Goal: Find specific page/section: Find specific page/section

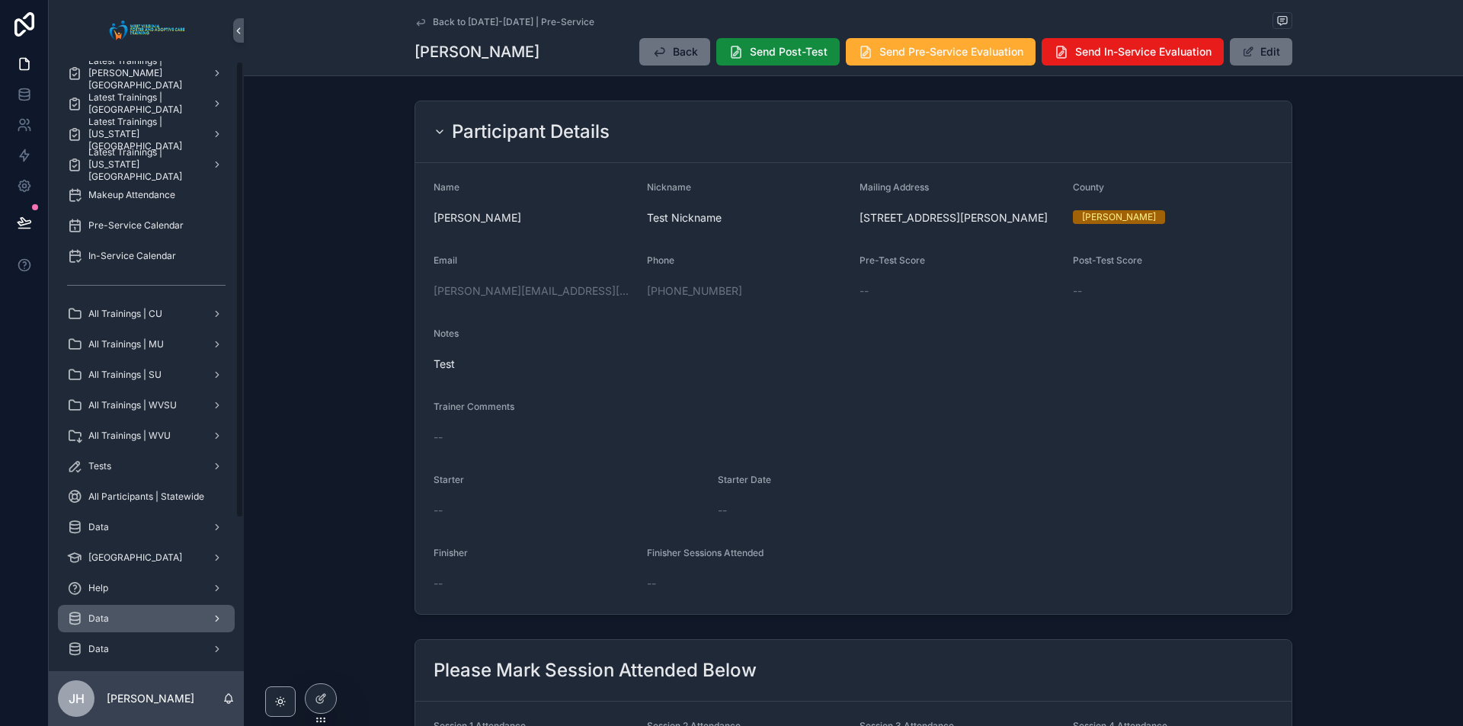
scroll to position [203, 0]
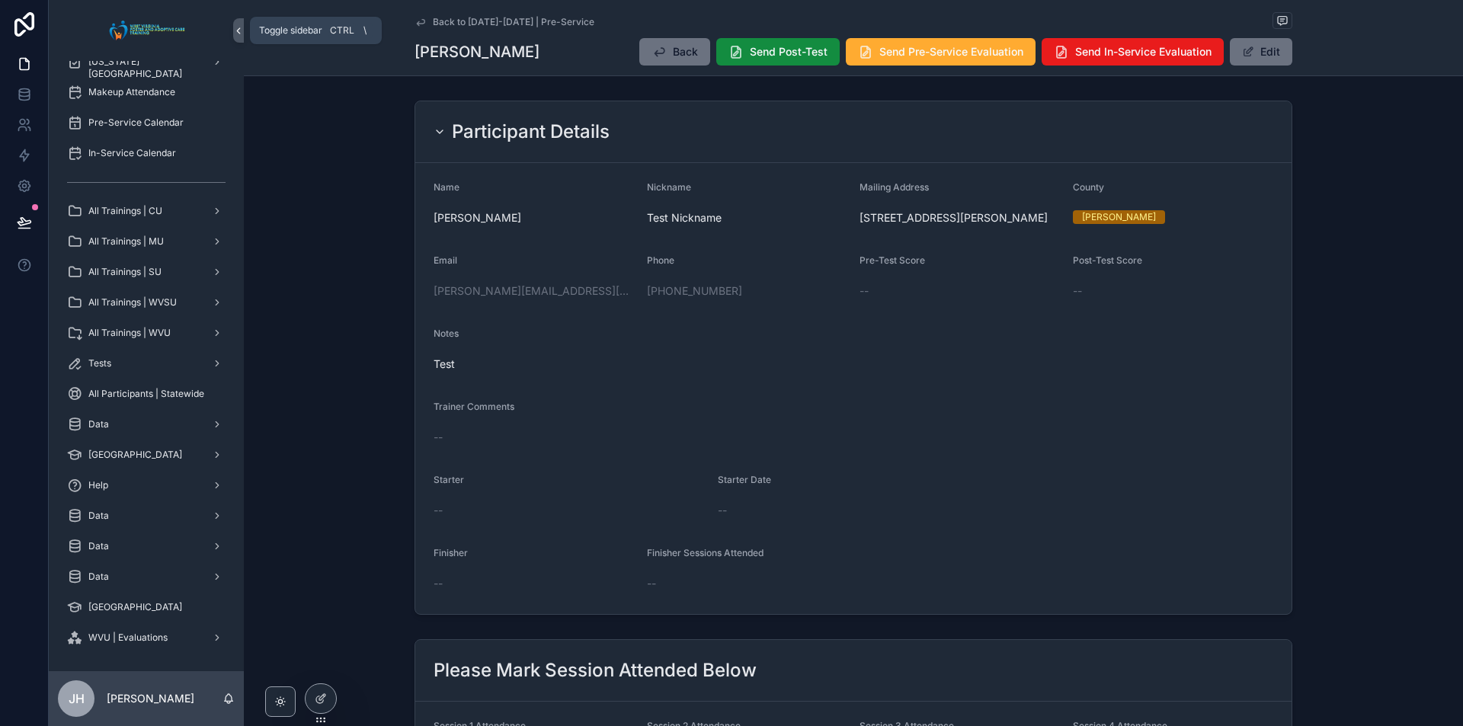
click at [238, 28] on icon "scrollable content" at bounding box center [238, 30] width 11 height 11
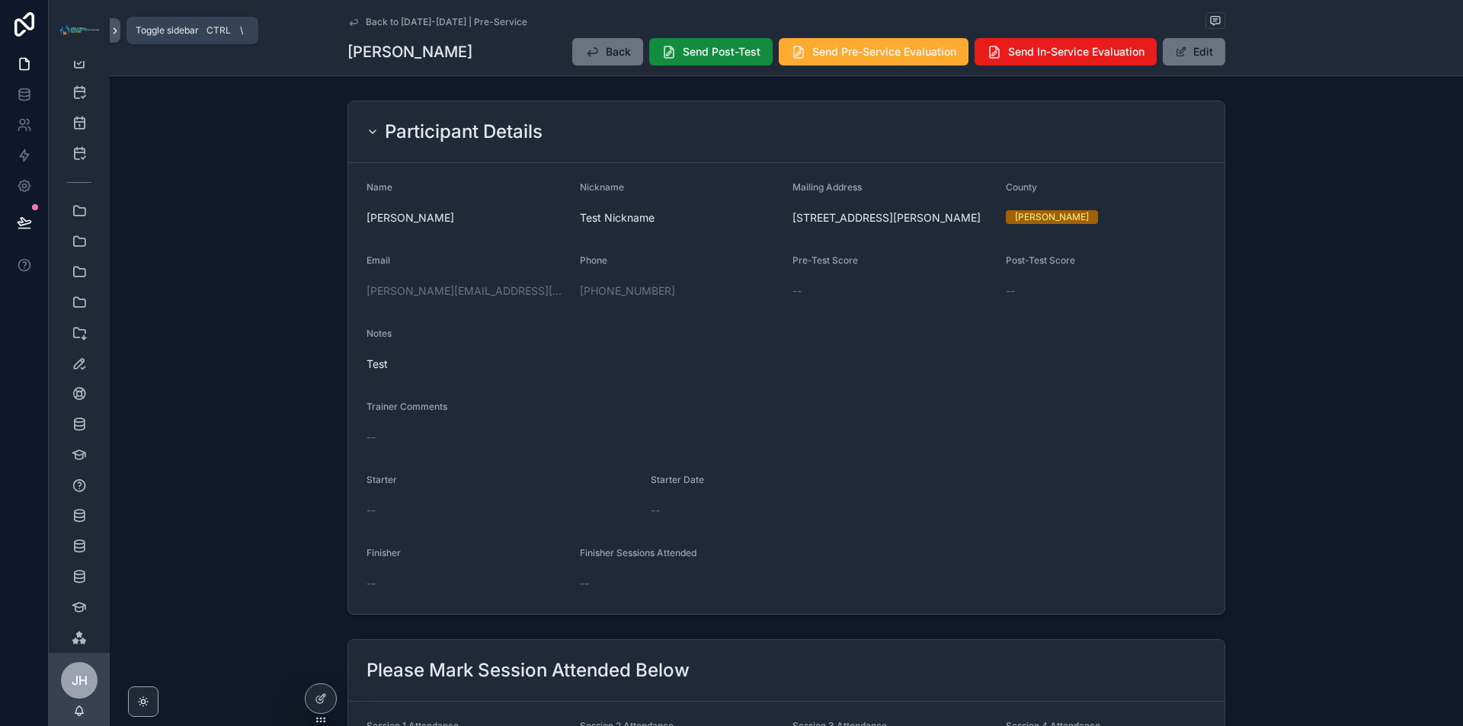
click at [113, 27] on icon "scrollable content" at bounding box center [115, 30] width 11 height 11
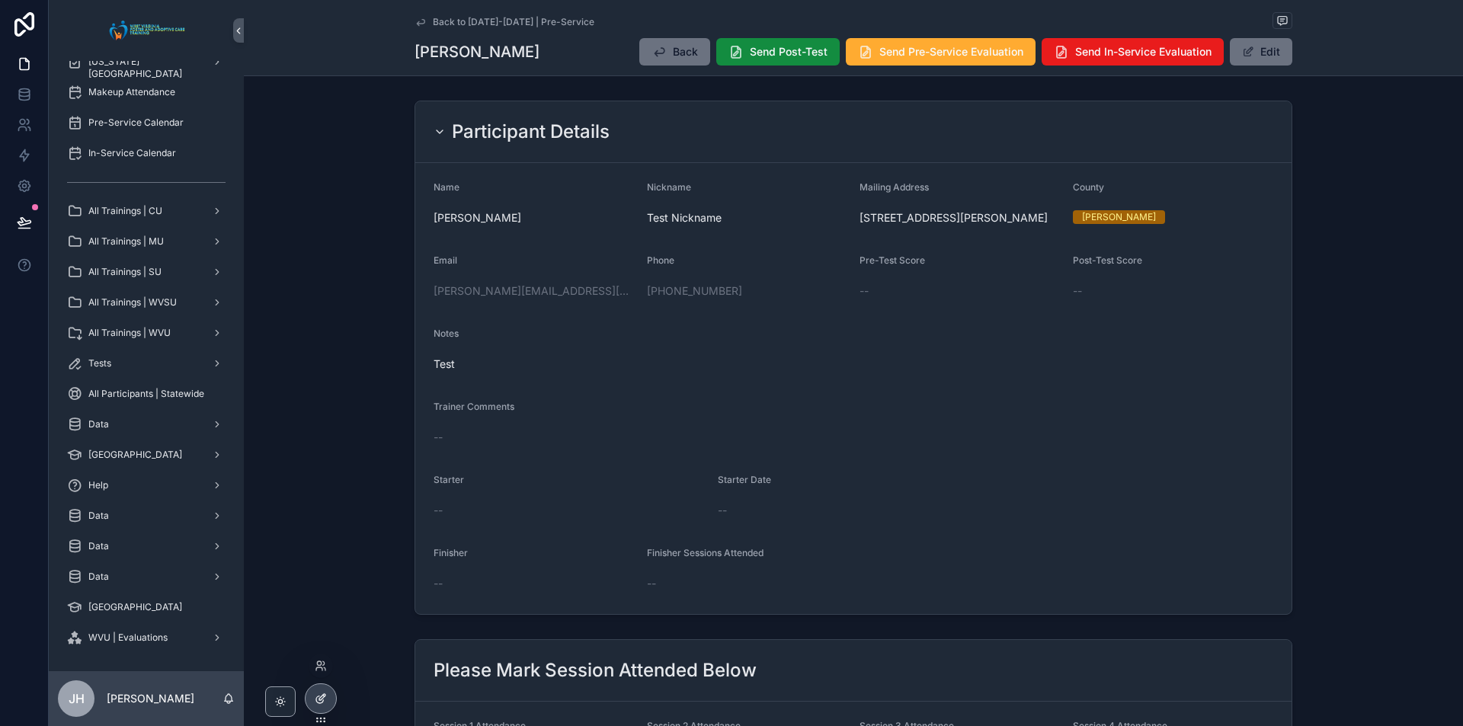
click at [311, 707] on div at bounding box center [320, 698] width 30 height 29
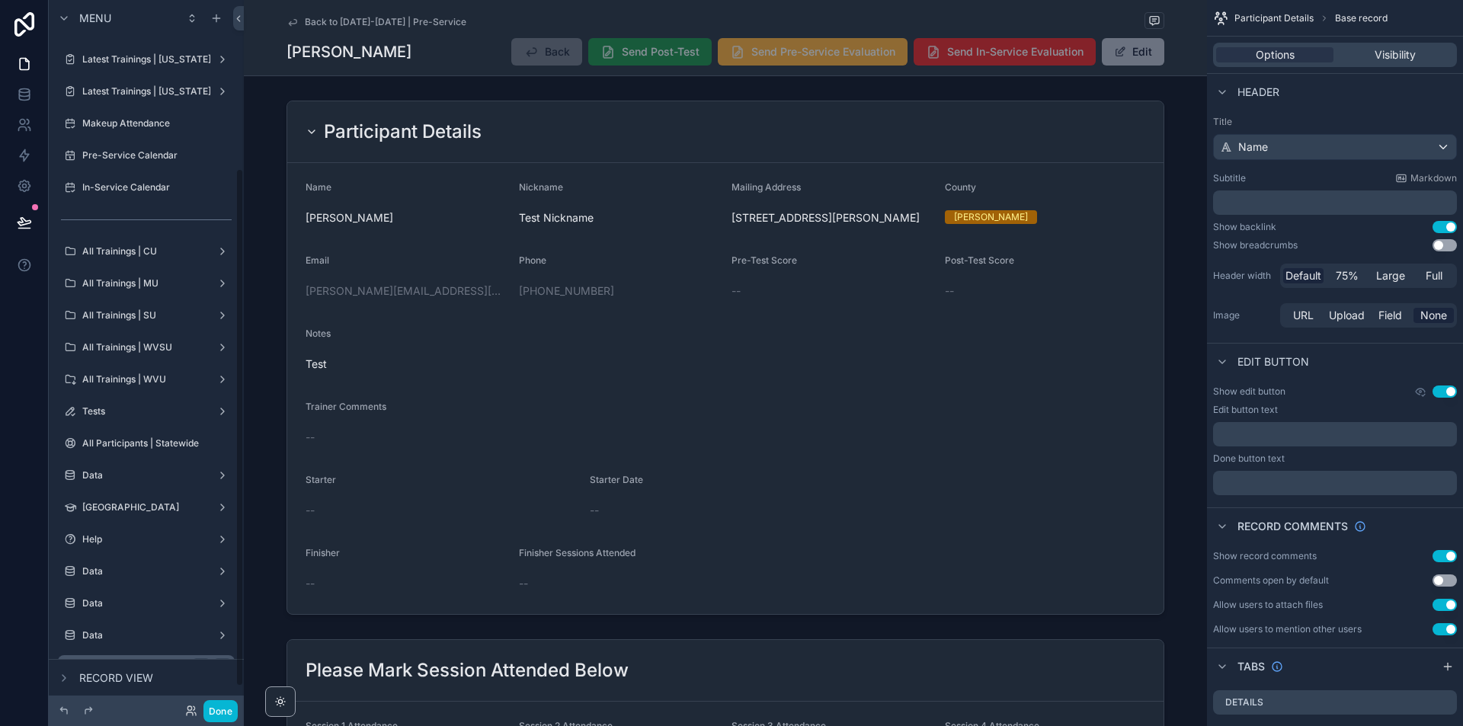
scroll to position [258, 0]
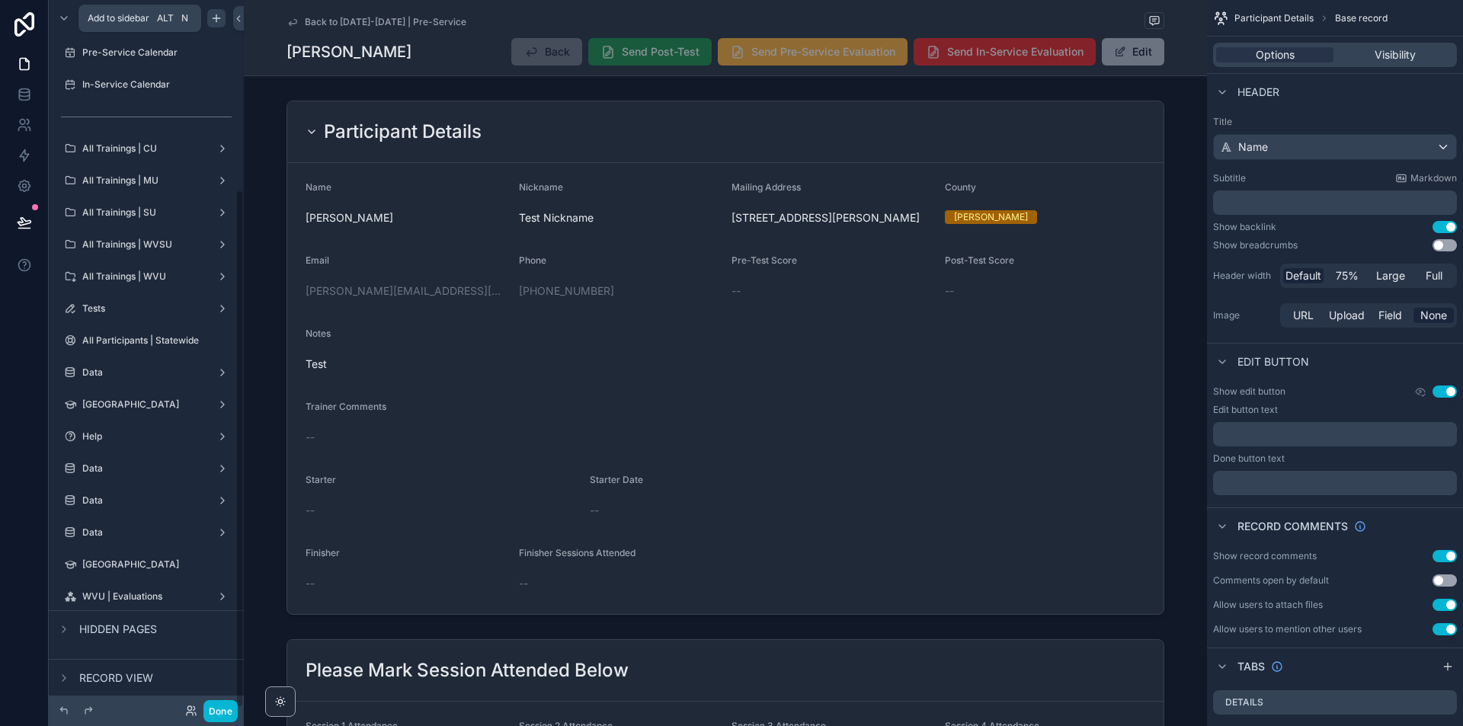
click at [216, 19] on icon "scrollable content" at bounding box center [216, 18] width 12 height 12
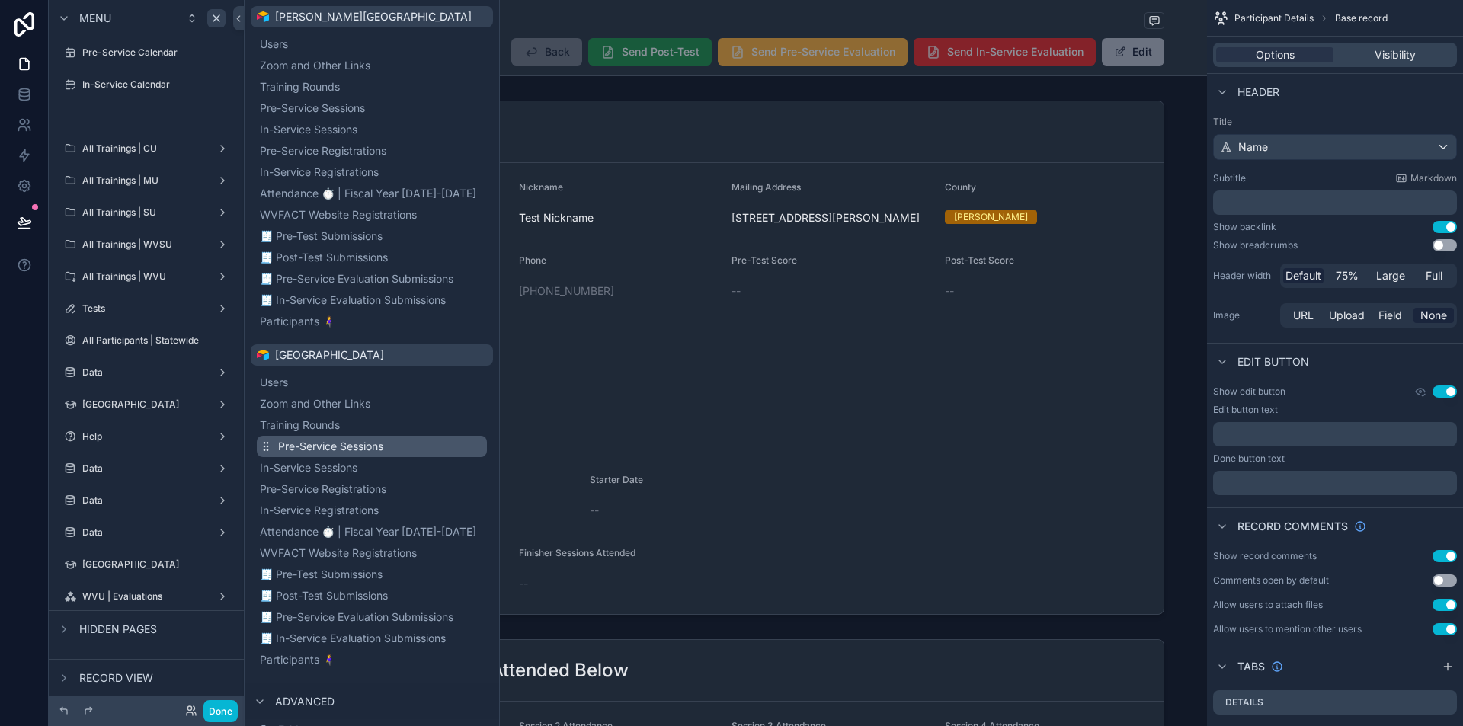
scroll to position [1249, 0]
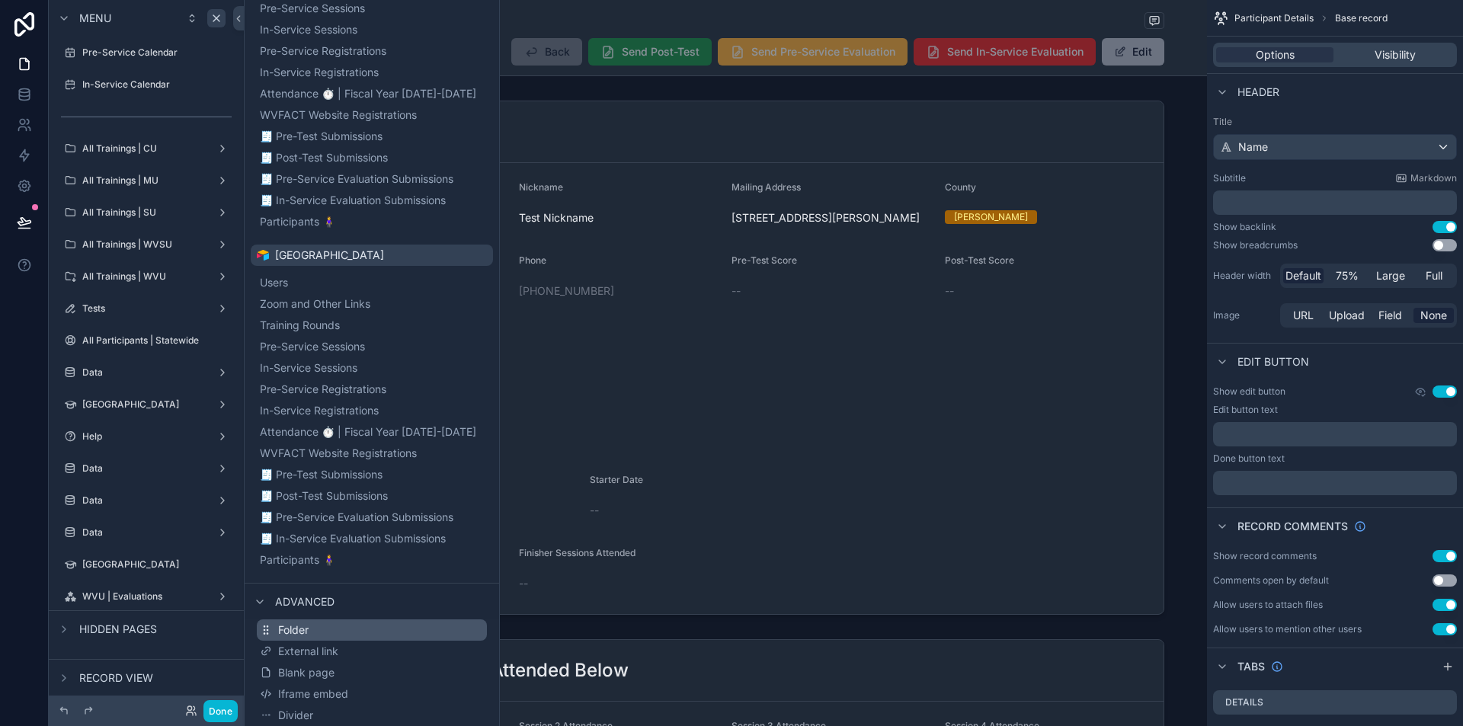
click at [396, 630] on button "Folder" at bounding box center [372, 629] width 230 height 21
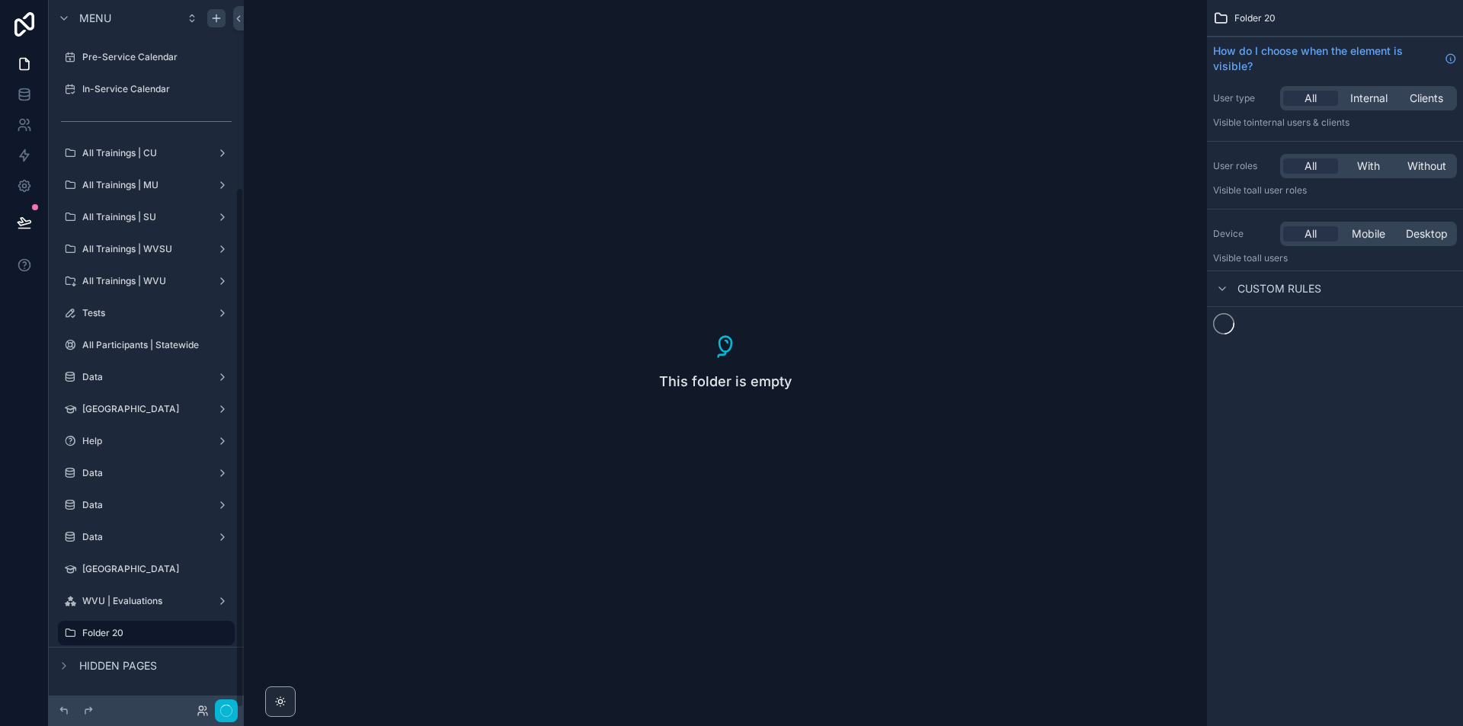
scroll to position [254, 0]
click at [69, 637] on icon "scrollable content" at bounding box center [70, 633] width 12 height 12
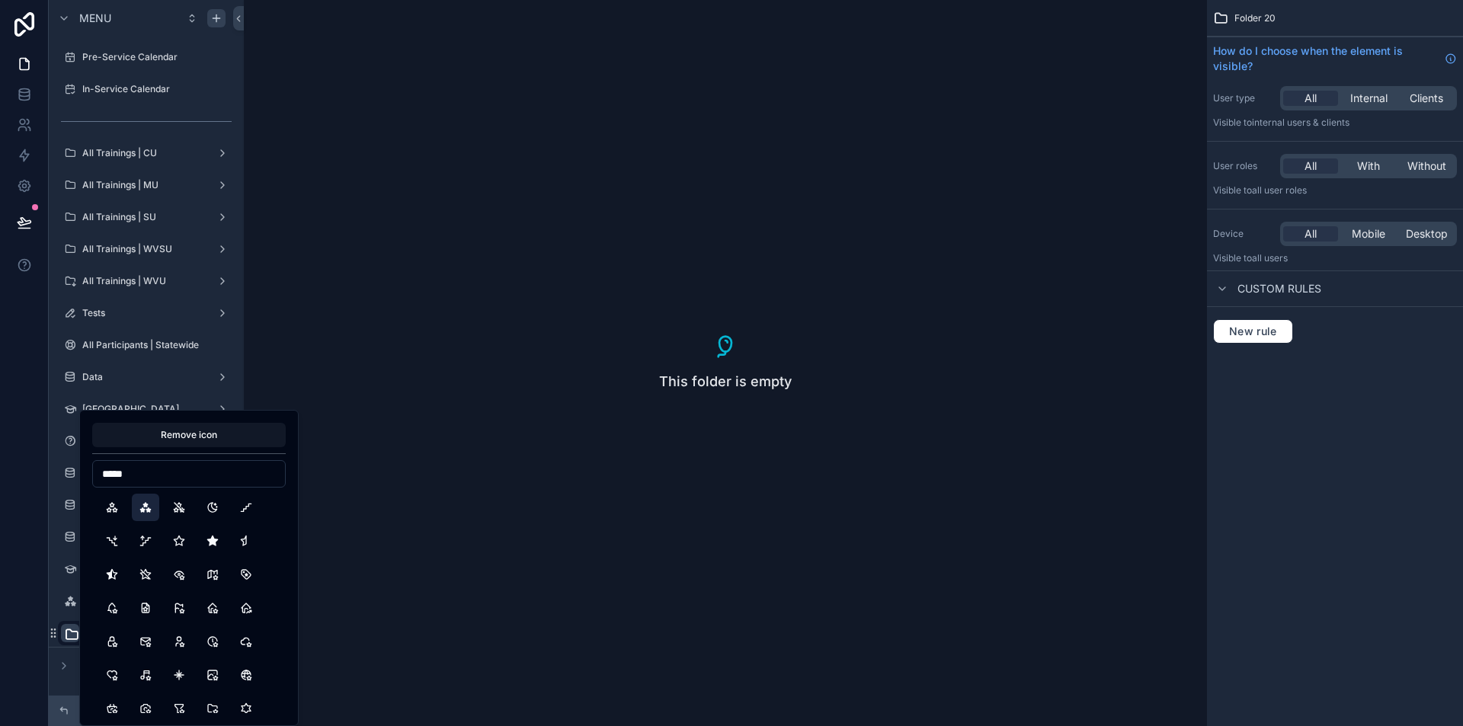
type input "*****"
click at [144, 511] on button "StarsFilled" at bounding box center [145, 507] width 27 height 27
click at [431, 552] on div "This folder is empty" at bounding box center [725, 363] width 963 height 726
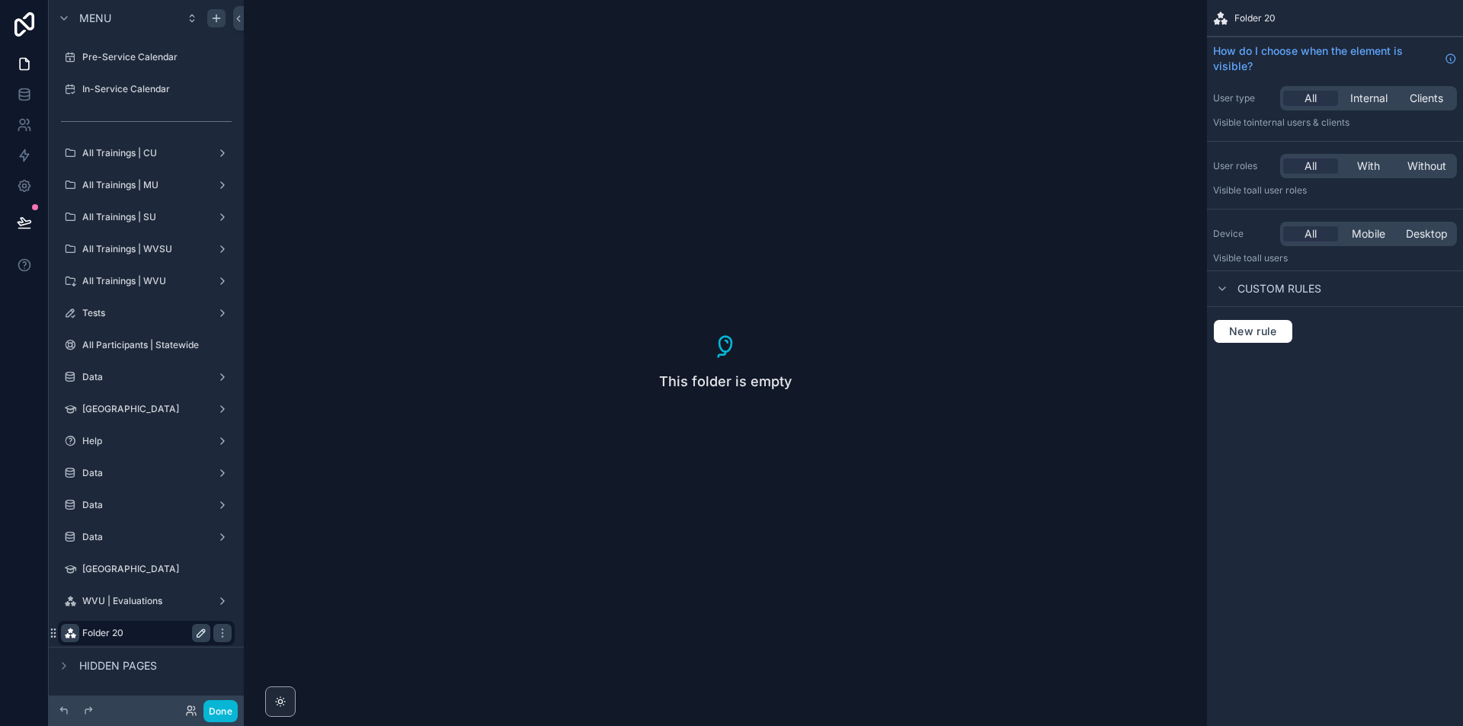
click at [203, 638] on icon "scrollable content" at bounding box center [201, 633] width 12 height 12
click at [153, 640] on input "*********" at bounding box center [134, 633] width 104 height 18
type input "**********"
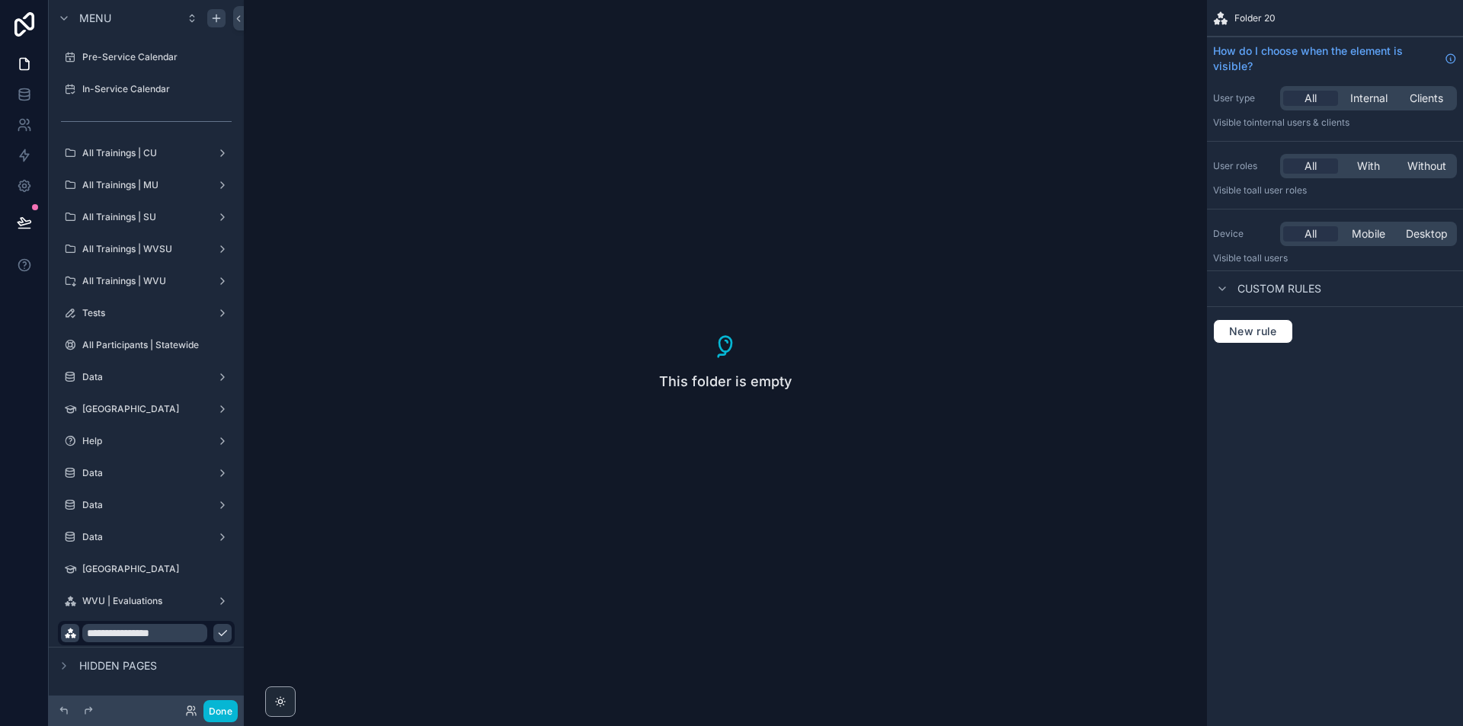
click at [213, 635] on button "scrollable content" at bounding box center [222, 633] width 18 height 18
click at [149, 635] on label "WVU | Evaluations" at bounding box center [143, 633] width 122 height 12
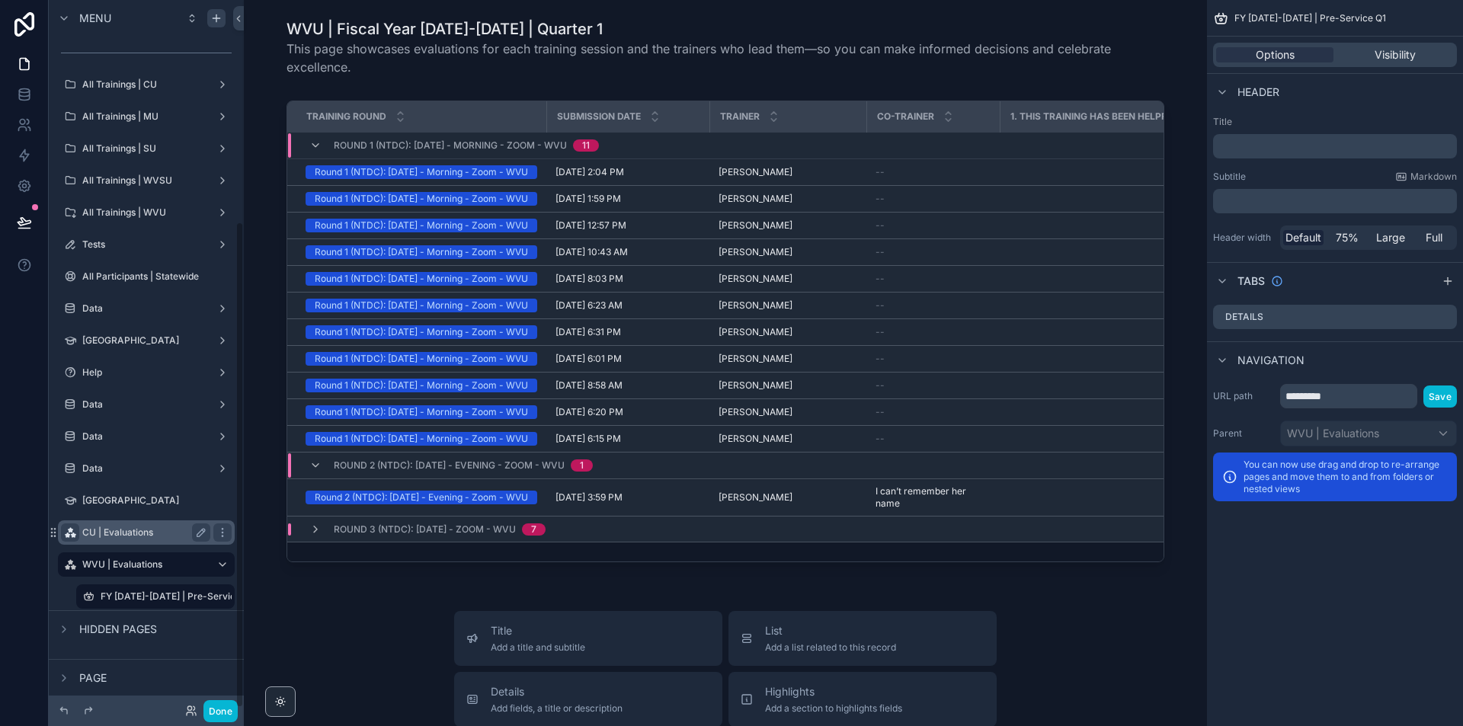
click at [126, 528] on label "CU | Evaluations" at bounding box center [143, 532] width 122 height 12
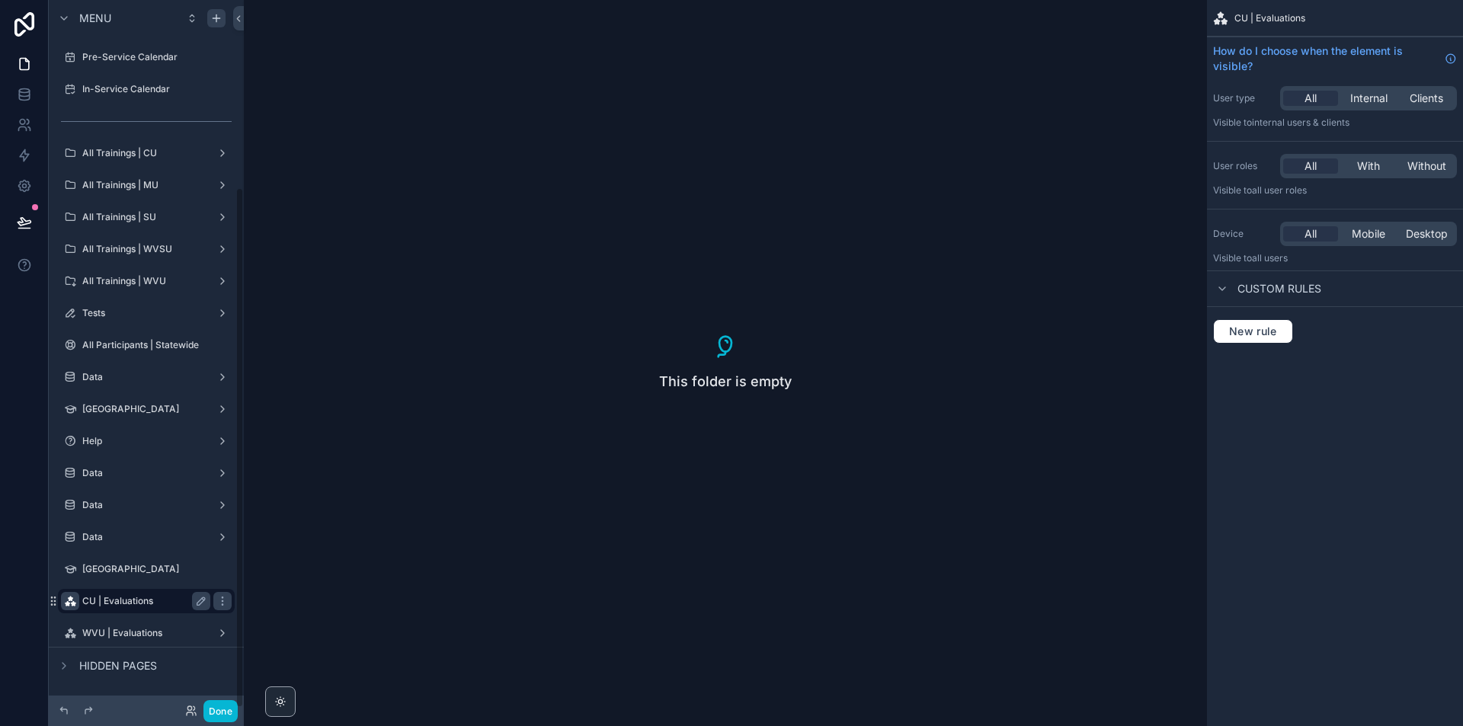
scroll to position [254, 0]
click at [109, 571] on label "[GEOGRAPHIC_DATA]" at bounding box center [143, 569] width 122 height 12
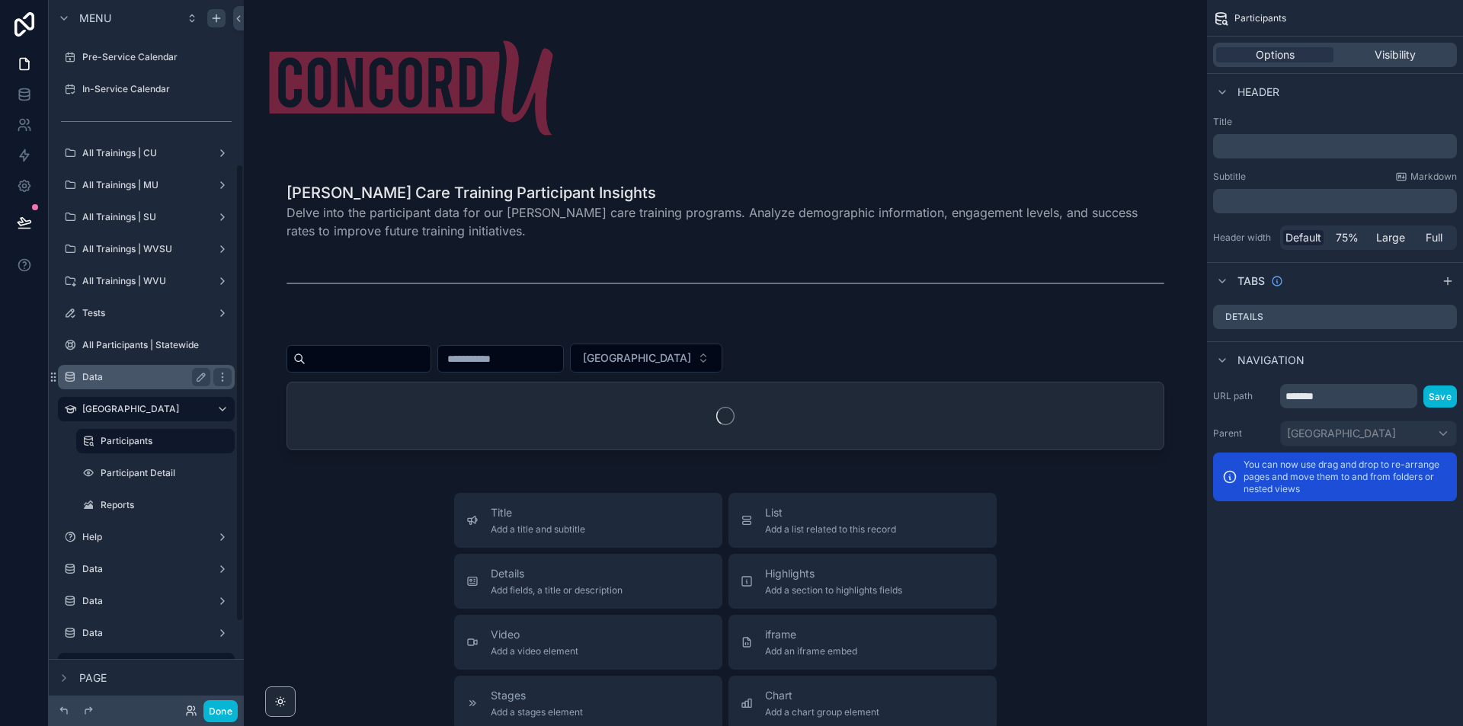
click at [114, 378] on label "Data" at bounding box center [143, 377] width 122 height 12
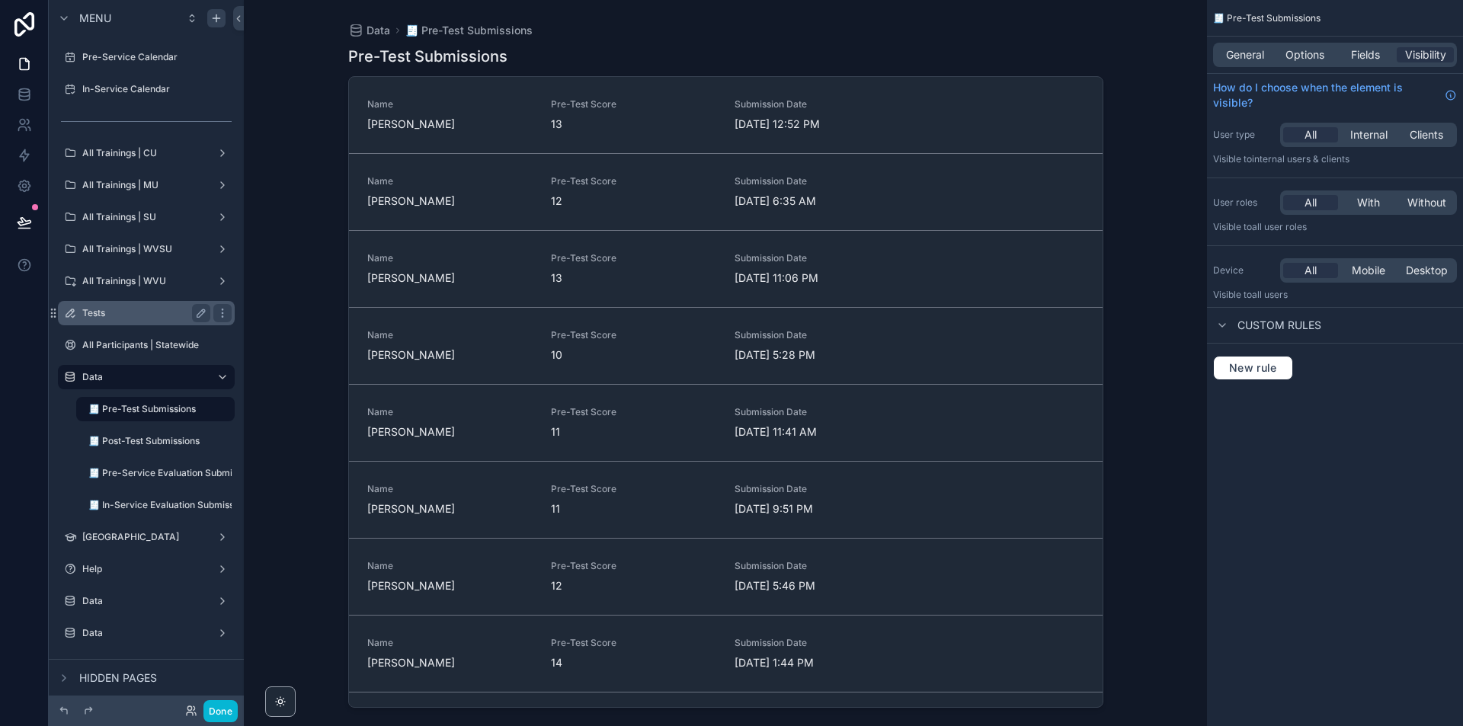
click at [145, 316] on label "Tests" at bounding box center [143, 313] width 122 height 12
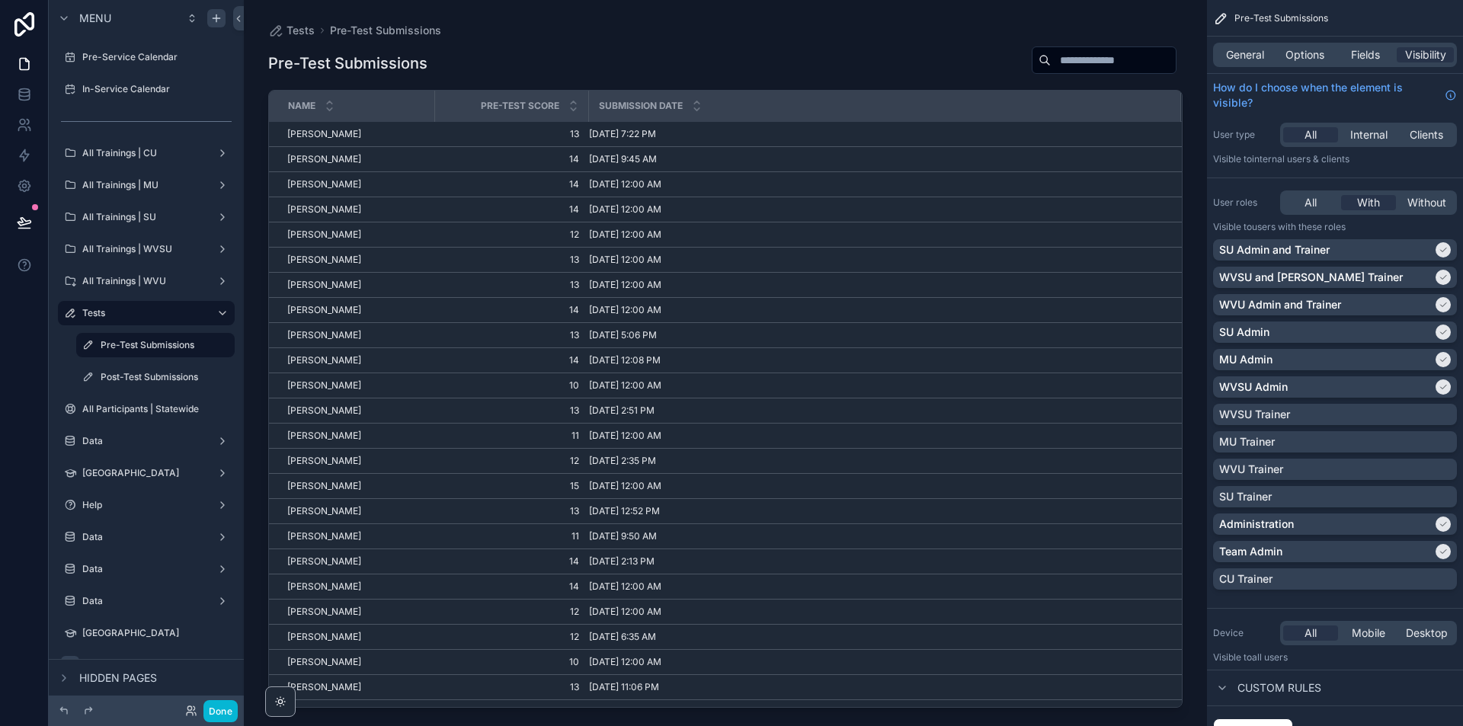
click at [685, 103] on div "Submission Date" at bounding box center [885, 105] width 590 height 29
click at [651, 100] on span "Submission Date" at bounding box center [641, 106] width 84 height 12
click at [213, 712] on button "Done" at bounding box center [220, 711] width 34 height 22
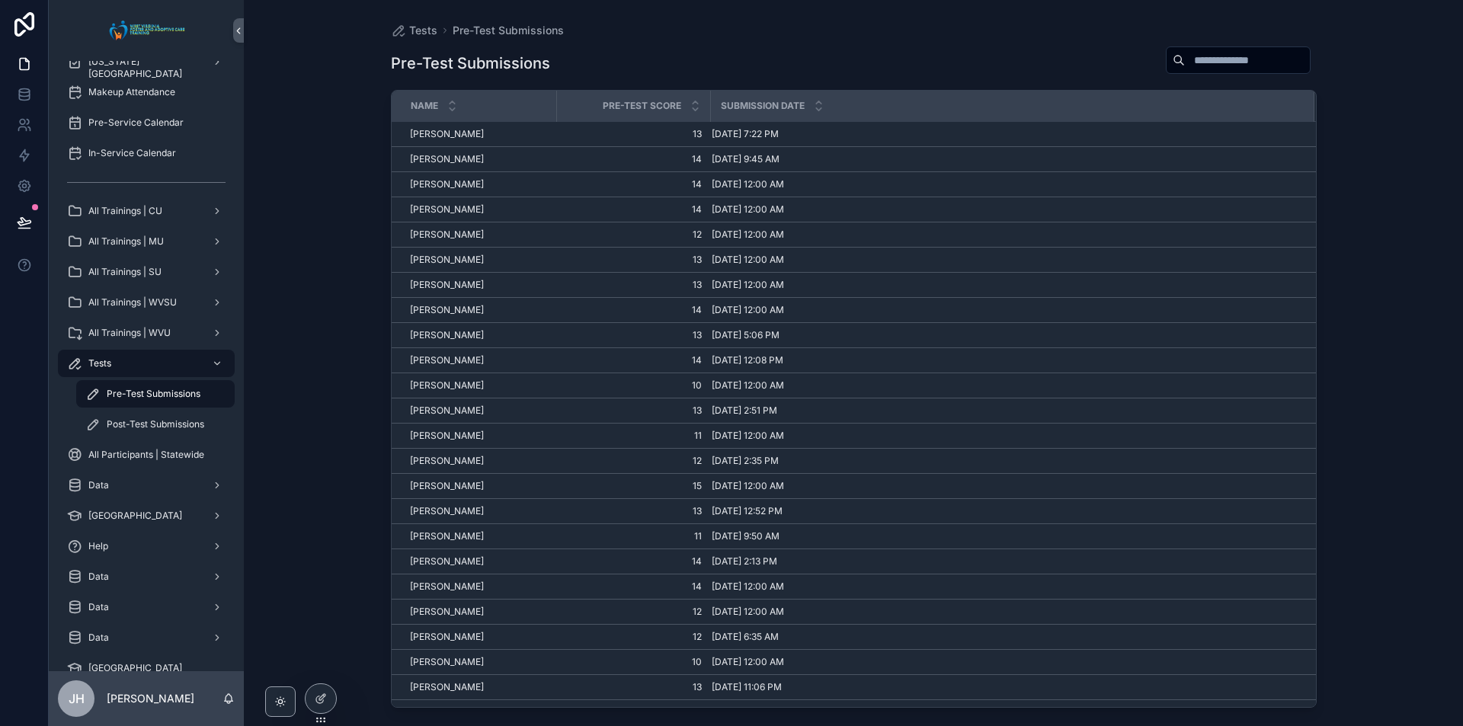
click at [817, 104] on icon "scrollable content" at bounding box center [818, 102] width 5 height 2
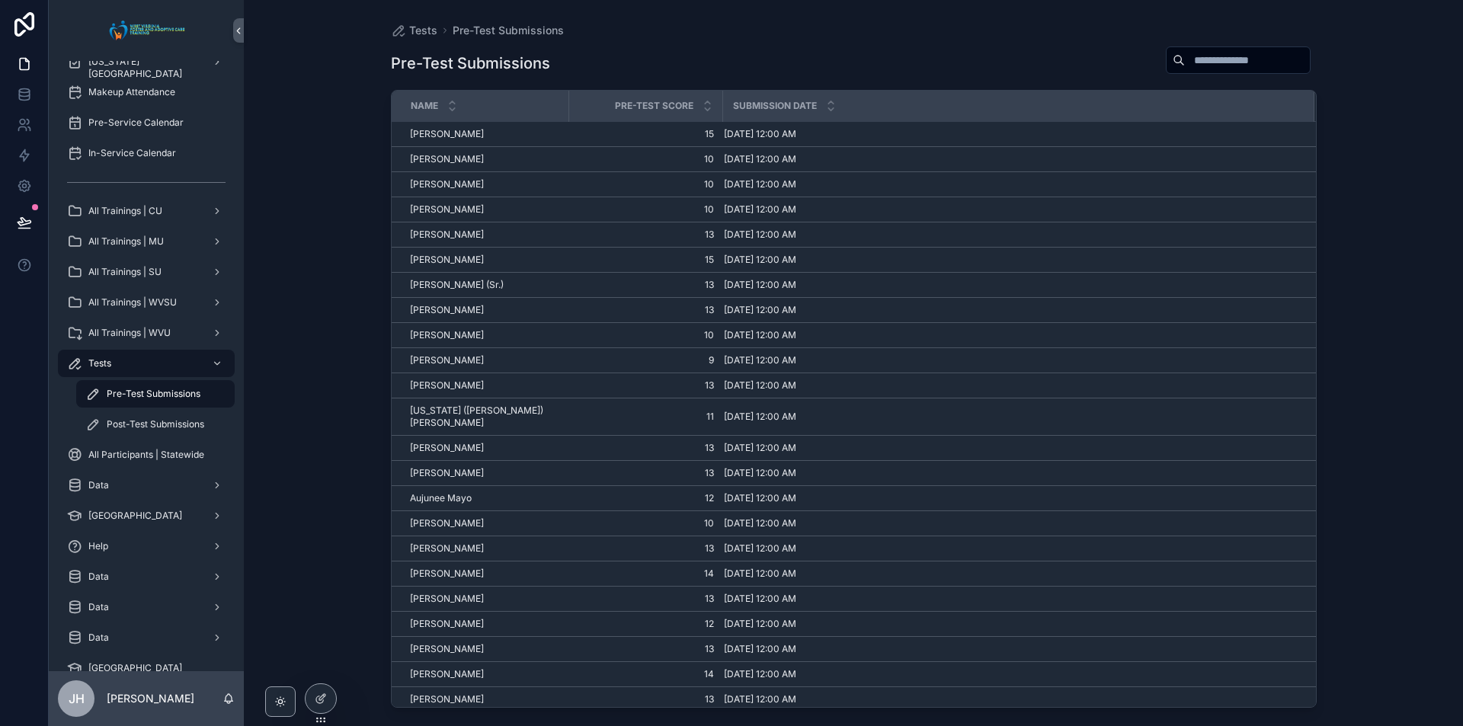
click at [826, 103] on icon "scrollable content" at bounding box center [831, 103] width 10 height 10
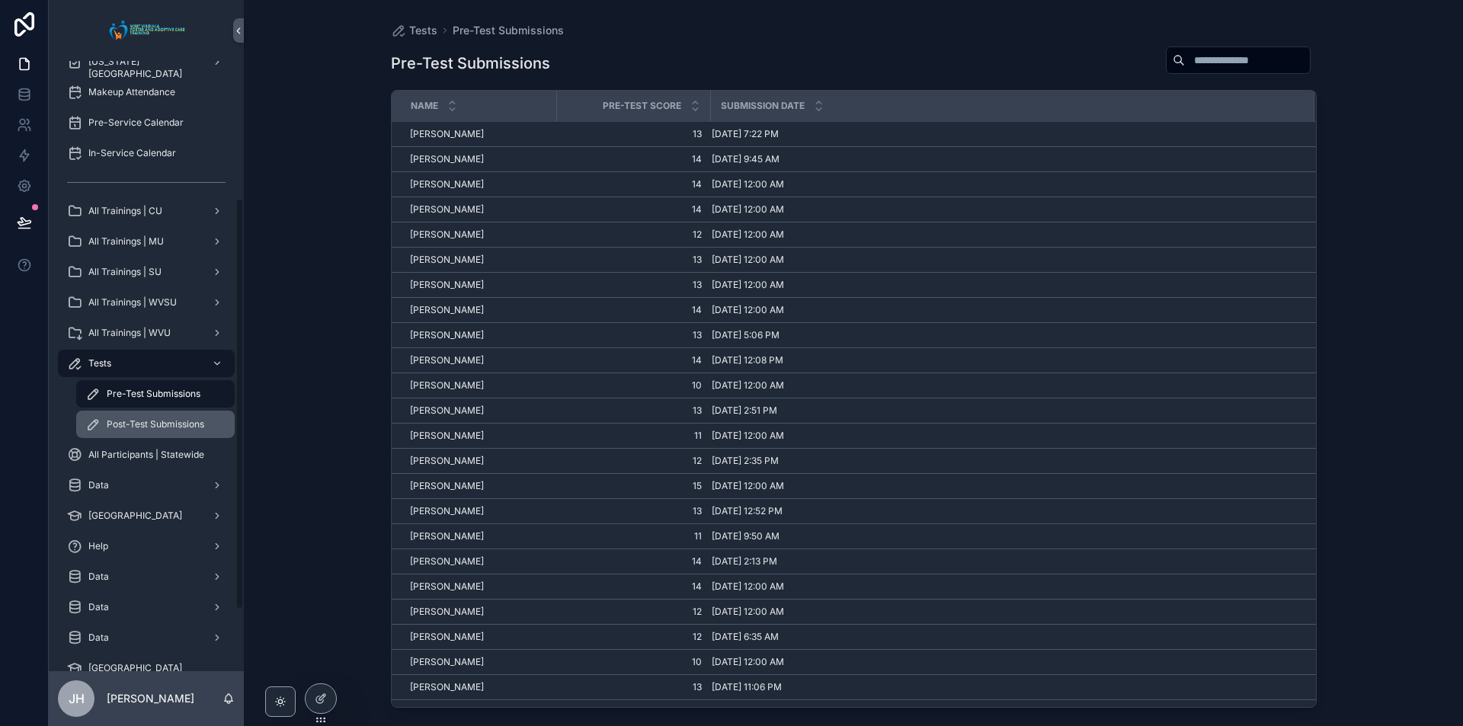
click at [120, 422] on span "Post-Test Submissions" at bounding box center [156, 424] width 98 height 12
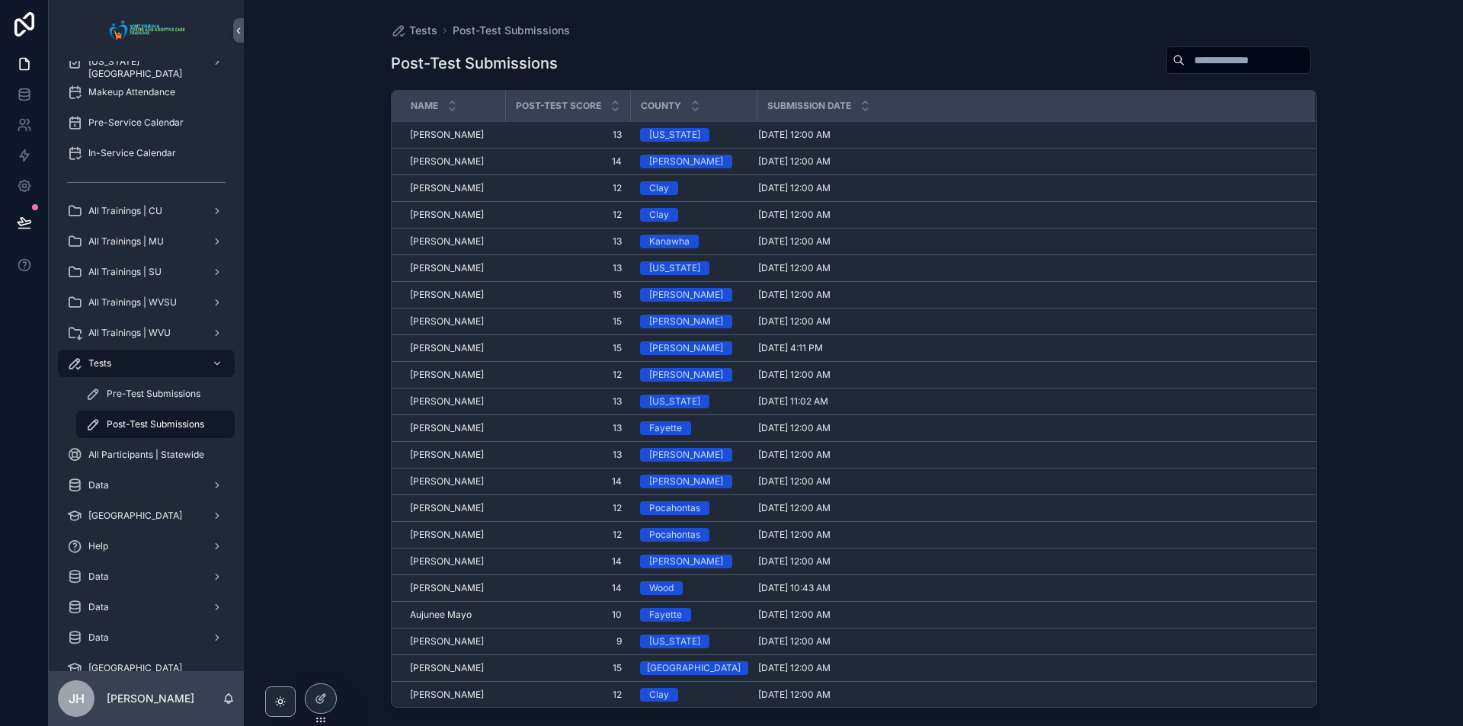
click at [860, 107] on icon "scrollable content" at bounding box center [865, 109] width 10 height 10
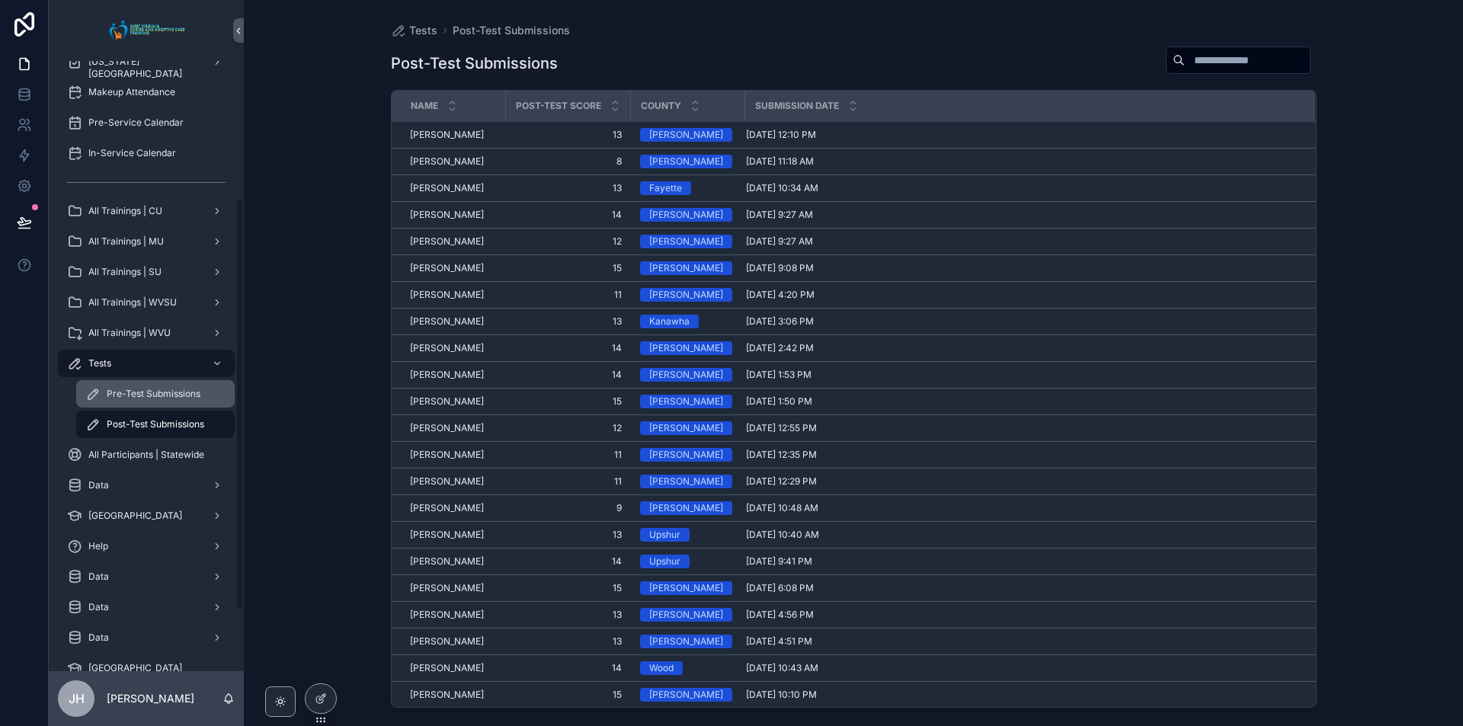
click at [121, 401] on div "Pre-Test Submissions" at bounding box center [155, 394] width 140 height 24
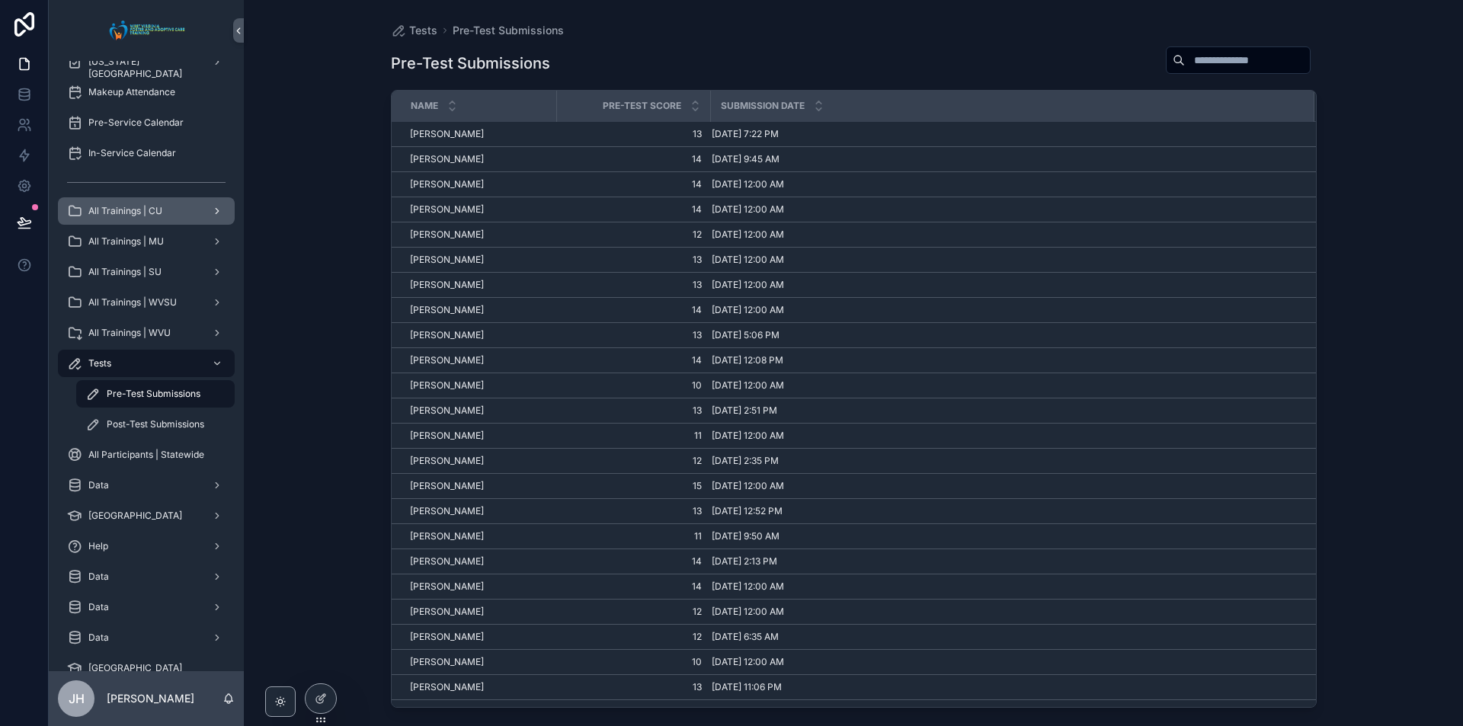
click at [126, 208] on span "All Trainings | CU" at bounding box center [125, 211] width 74 height 12
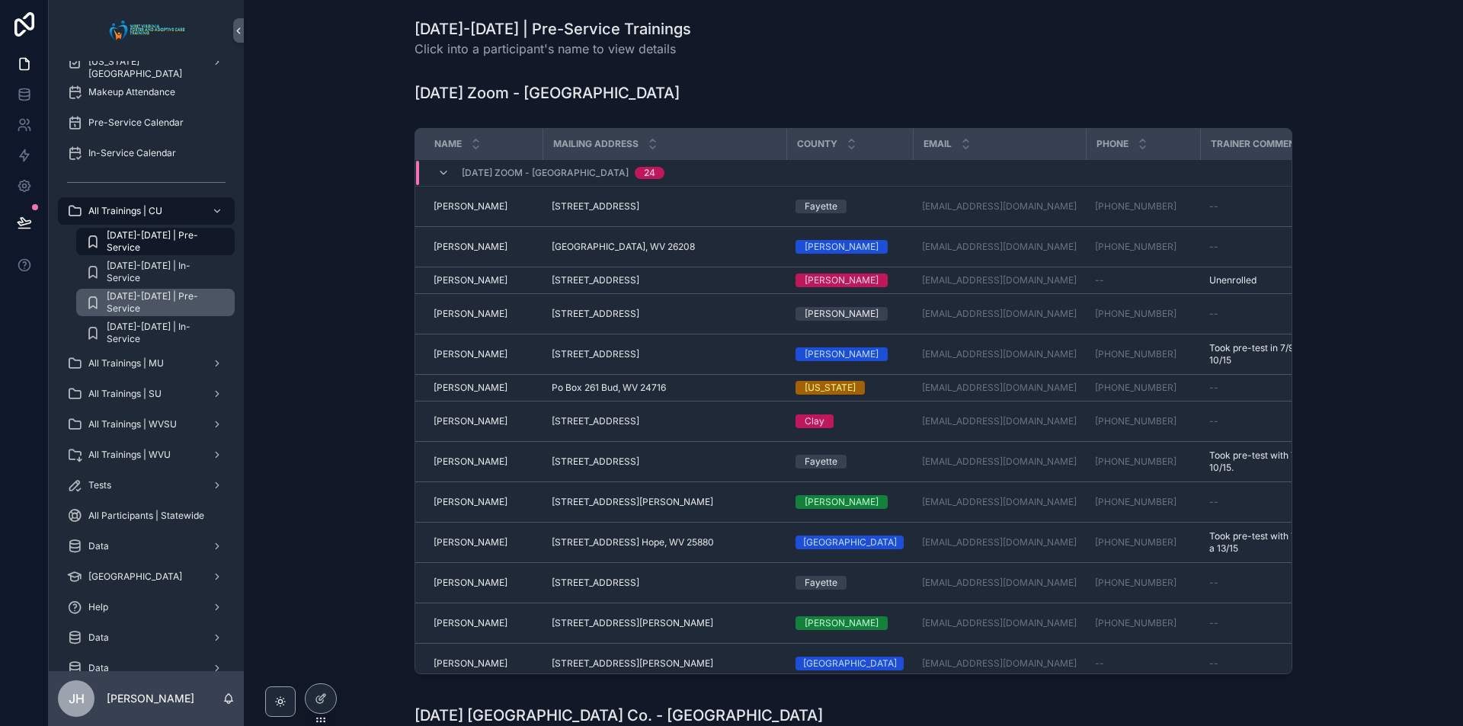
click at [181, 301] on span "[DATE]-[DATE] | Pre-Service" at bounding box center [163, 302] width 113 height 24
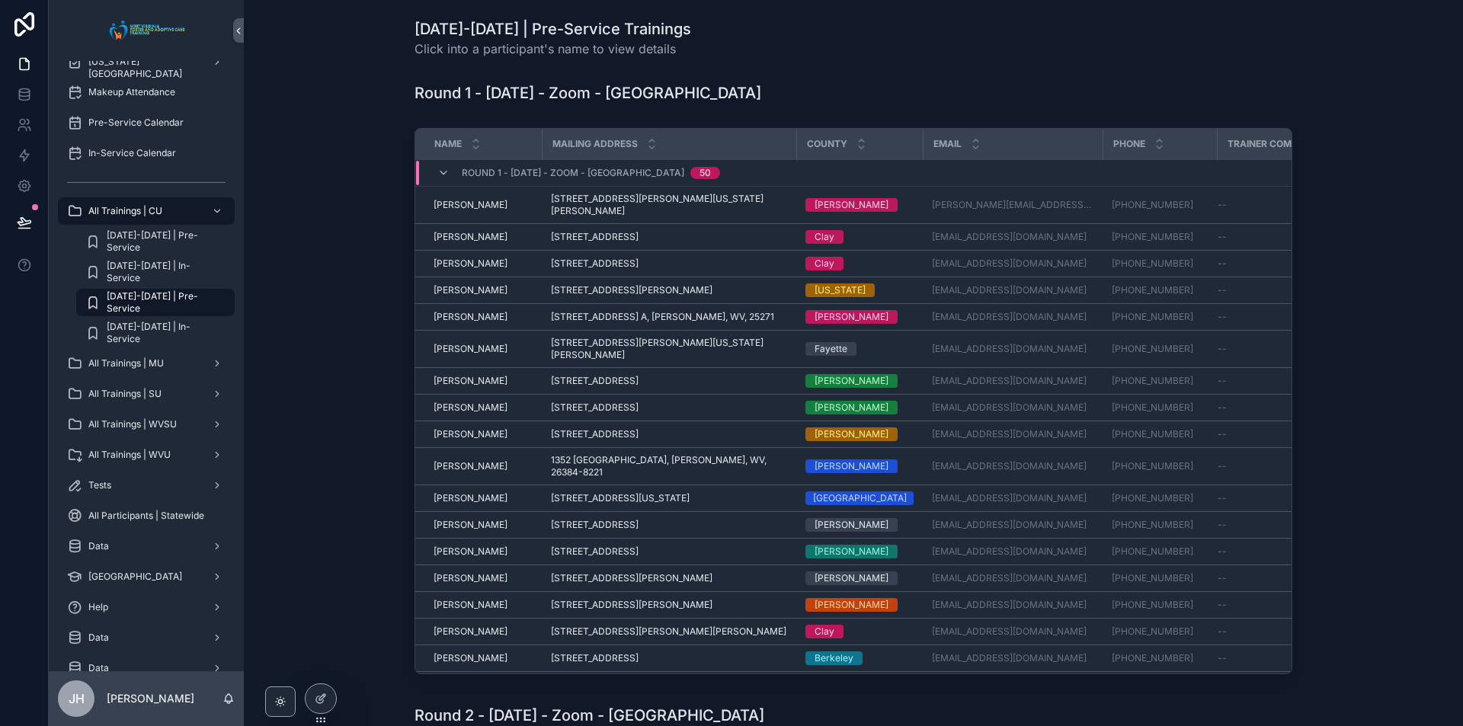
drag, startPoint x: 355, startPoint y: 597, endPoint x: 391, endPoint y: 190, distance: 408.4
